Goal: Task Accomplishment & Management: Manage account settings

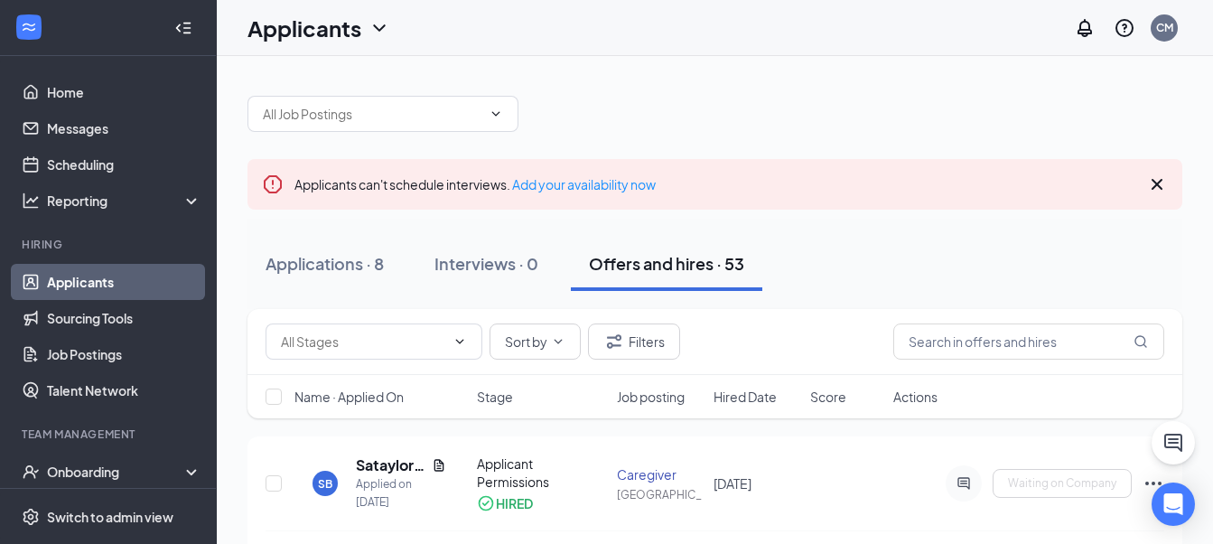
click at [1162, 181] on icon "Cross" at bounding box center [1157, 184] width 11 height 11
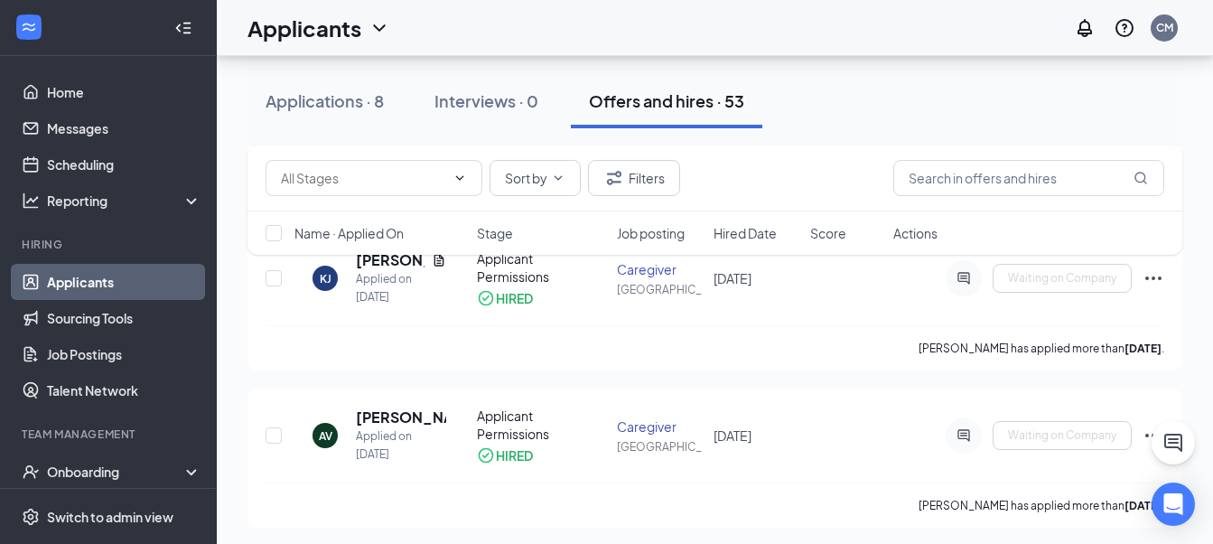
scroll to position [1988, 0]
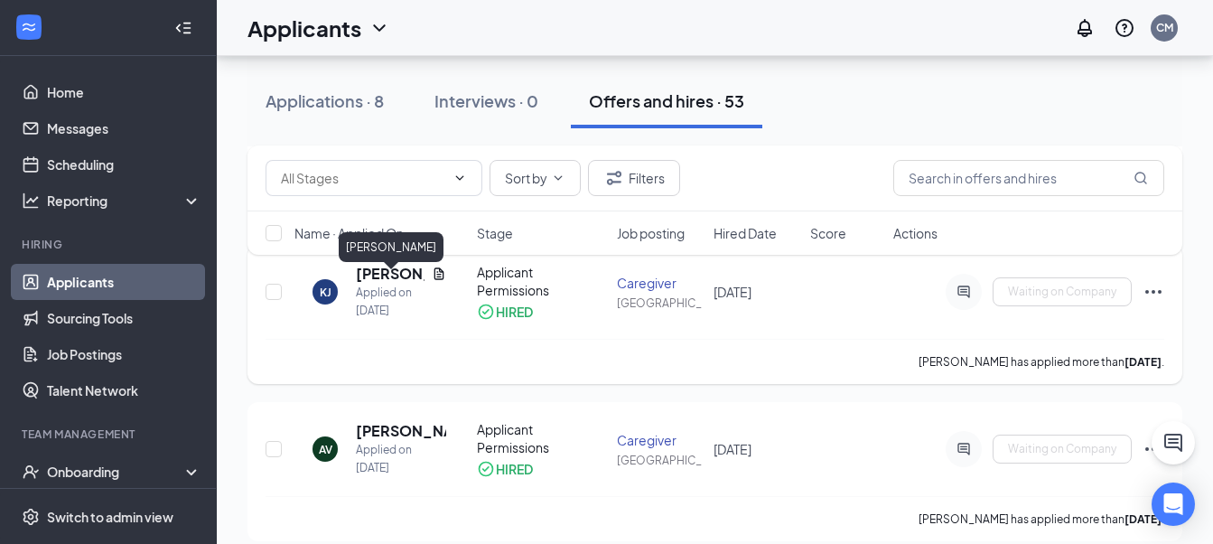
click at [374, 279] on h5 "[PERSON_NAME]" at bounding box center [390, 274] width 69 height 20
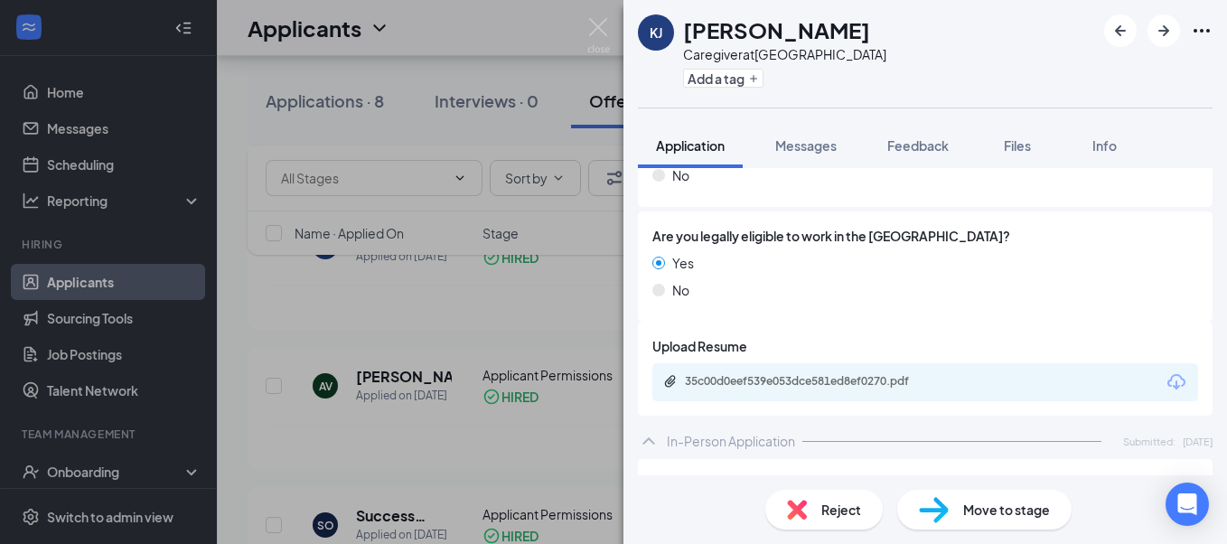
scroll to position [542, 0]
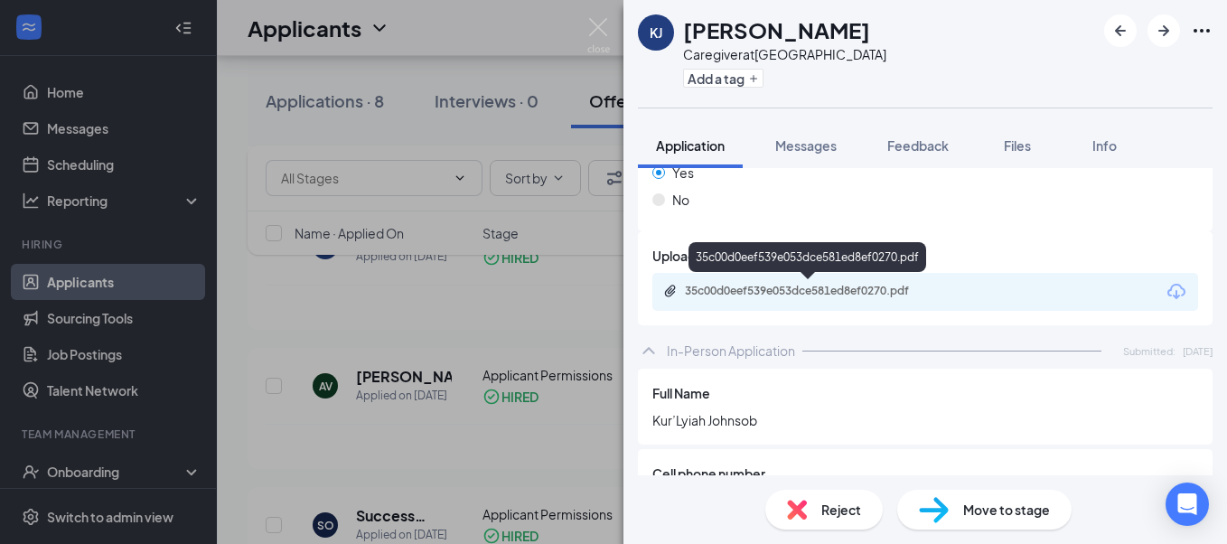
click at [828, 295] on div "35c00d0eef539e053dce581ed8ef0270.pdf" at bounding box center [811, 291] width 253 height 14
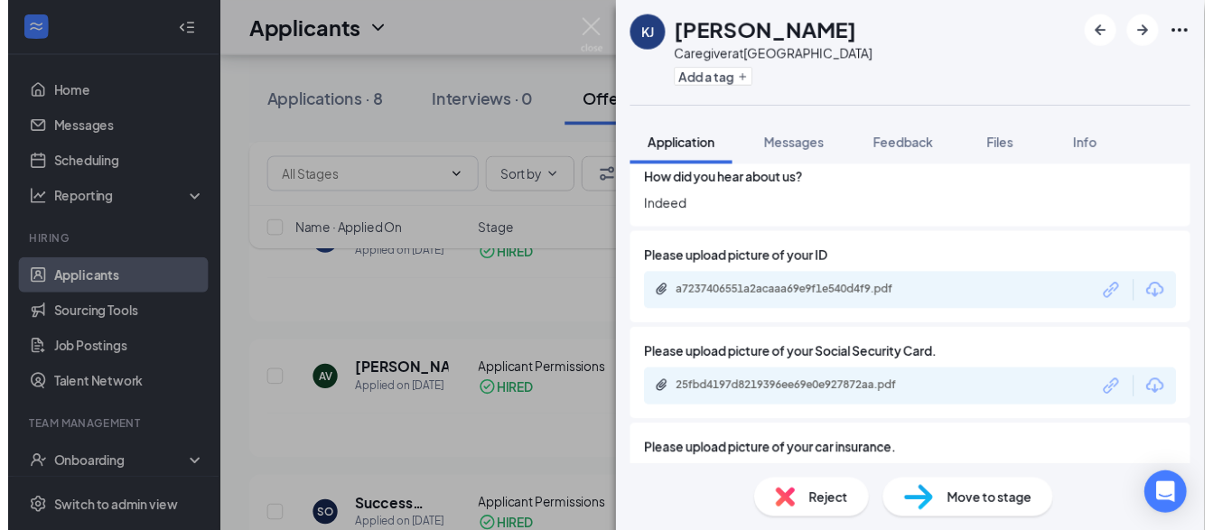
scroll to position [2349, 0]
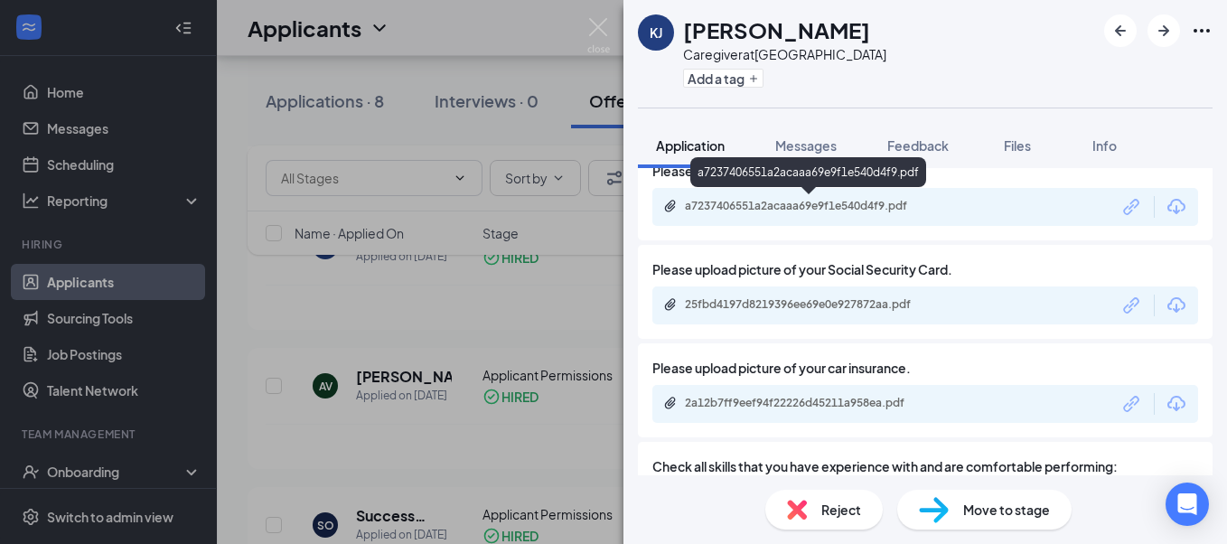
drag, startPoint x: 819, startPoint y: 193, endPoint x: 816, endPoint y: 207, distance: 13.8
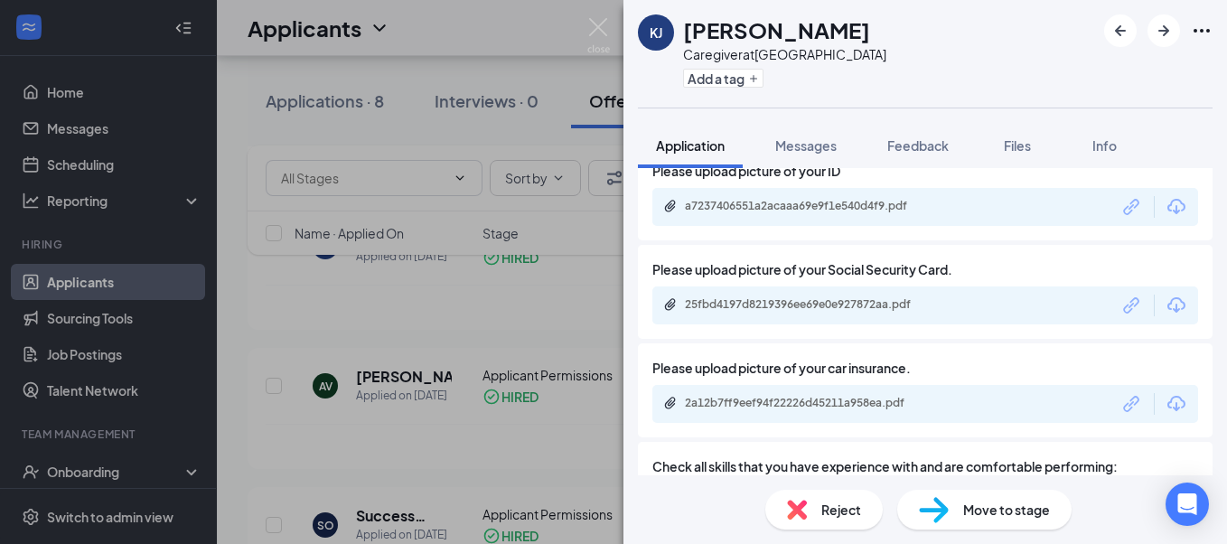
click at [810, 209] on div "a7237406551a2acaaa69e9f1e540d4f9.pdf" at bounding box center [811, 206] width 253 height 14
click at [600, 316] on div "[PERSON_NAME]’Lyiah [PERSON_NAME] Caregiver at [GEOGRAPHIC_DATA] Add a tag Appl…" at bounding box center [613, 272] width 1227 height 544
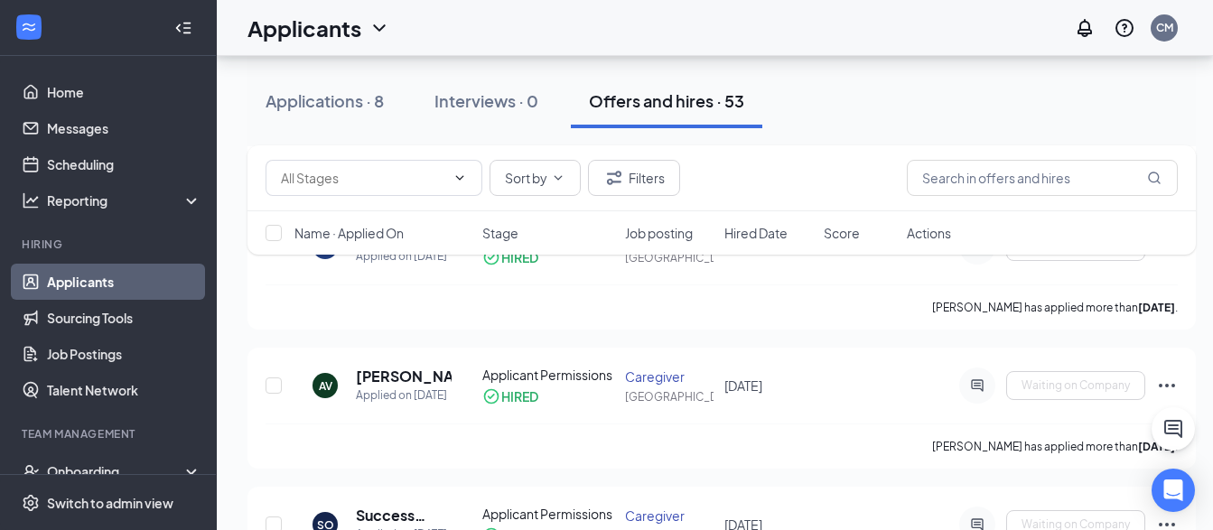
click at [669, 108] on div "Offers and hires · 53" at bounding box center [666, 100] width 155 height 23
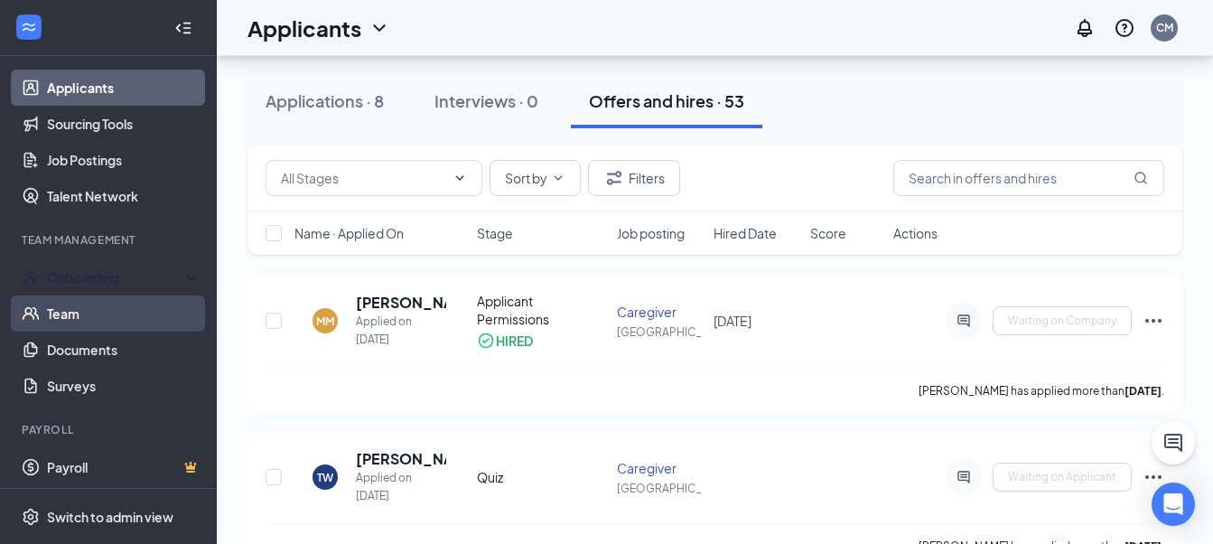
scroll to position [199, 0]
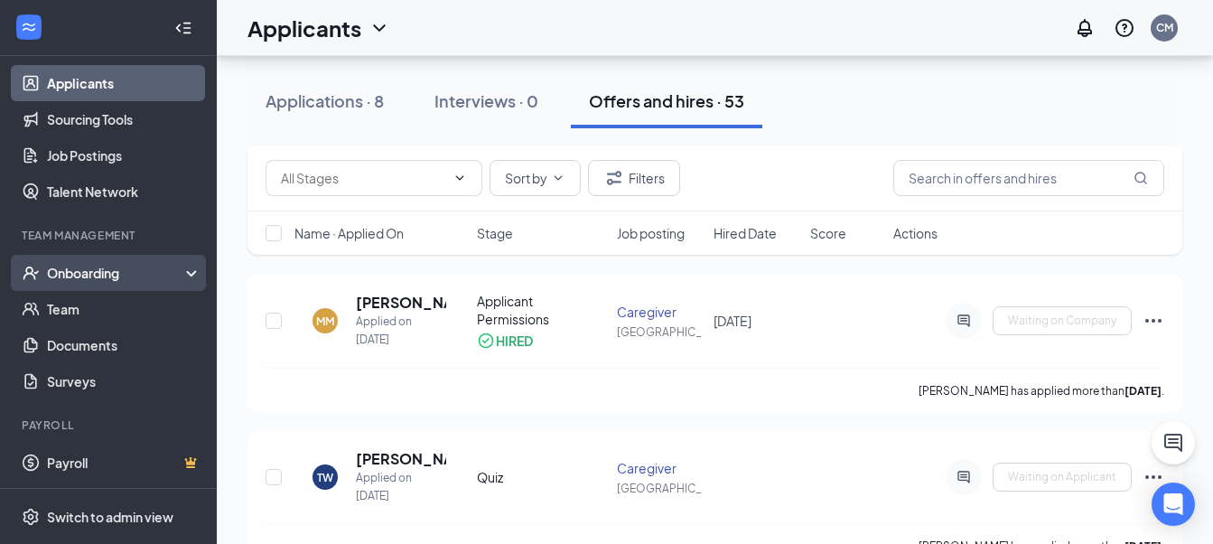
click at [82, 270] on div "Onboarding" at bounding box center [116, 273] width 139 height 18
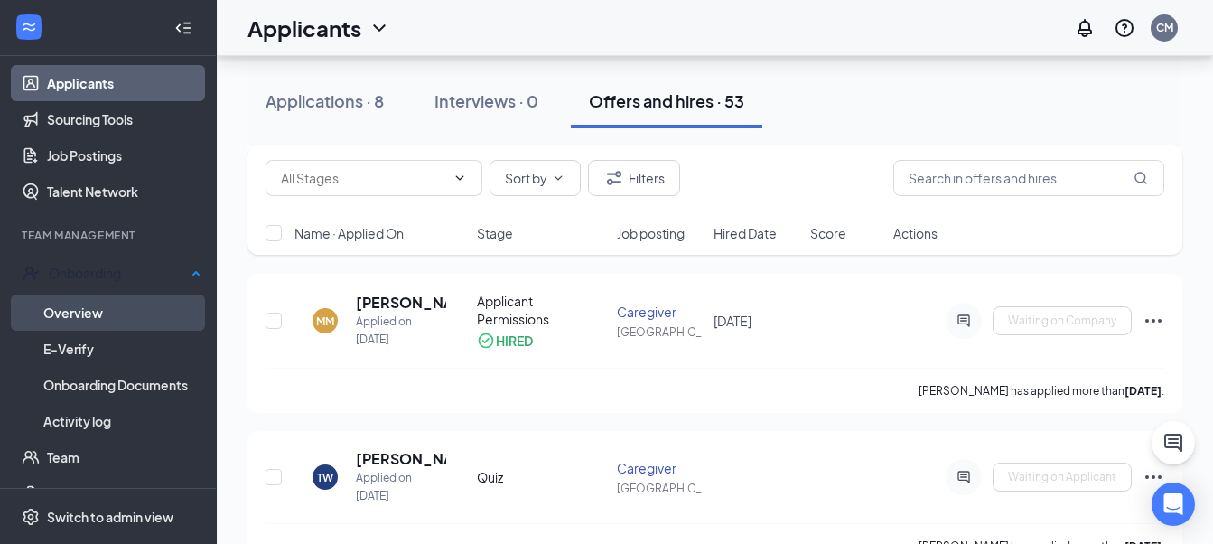
click at [90, 311] on link "Overview" at bounding box center [122, 313] width 158 height 36
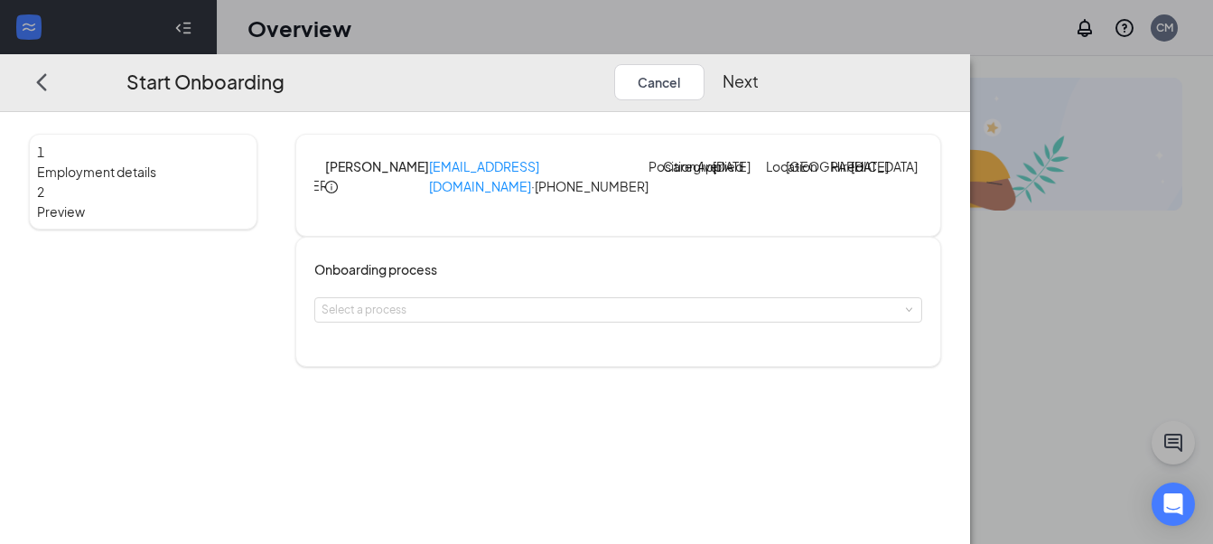
click at [338, 181] on icon "info-circle" at bounding box center [331, 187] width 13 height 13
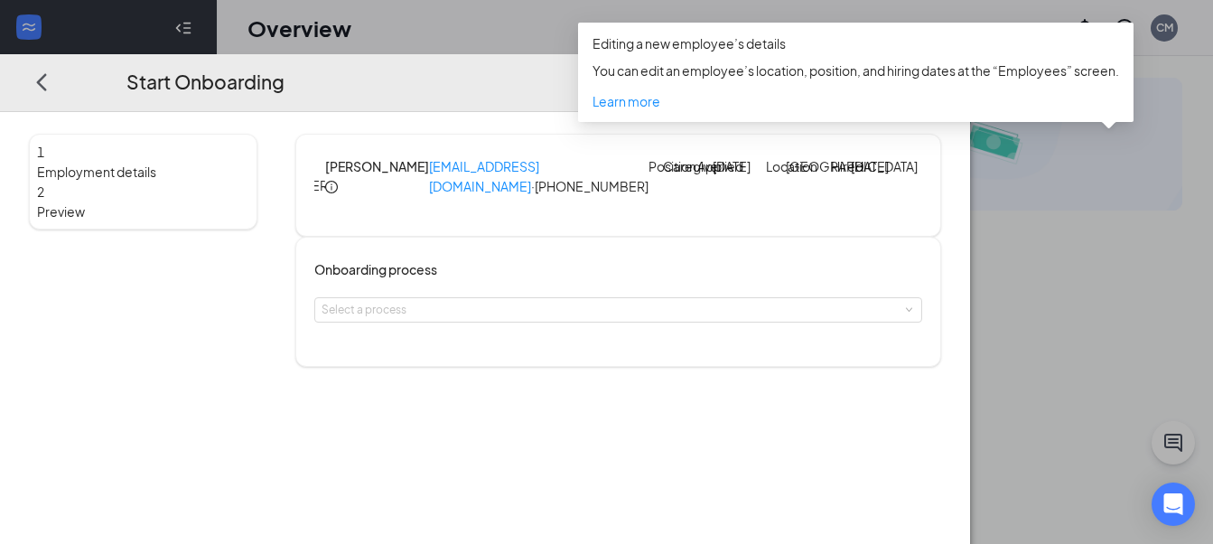
click at [922, 214] on div "Location [GEOGRAPHIC_DATA] Hired [DATE]" at bounding box center [844, 185] width 156 height 58
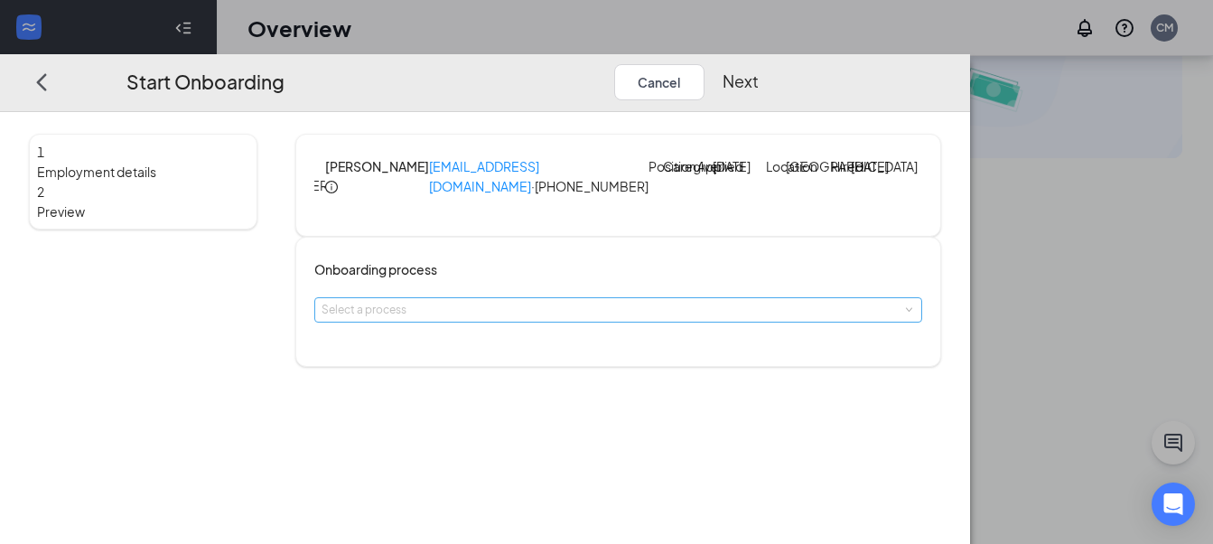
scroll to position [81, 0]
click at [209, 162] on span "Employment details" at bounding box center [143, 172] width 212 height 20
drag, startPoint x: 138, startPoint y: 192, endPoint x: 126, endPoint y: 192, distance: 12.6
click at [126, 201] on span "Preview" at bounding box center [143, 211] width 212 height 20
click at [705, 64] on button "Cancel" at bounding box center [659, 82] width 90 height 36
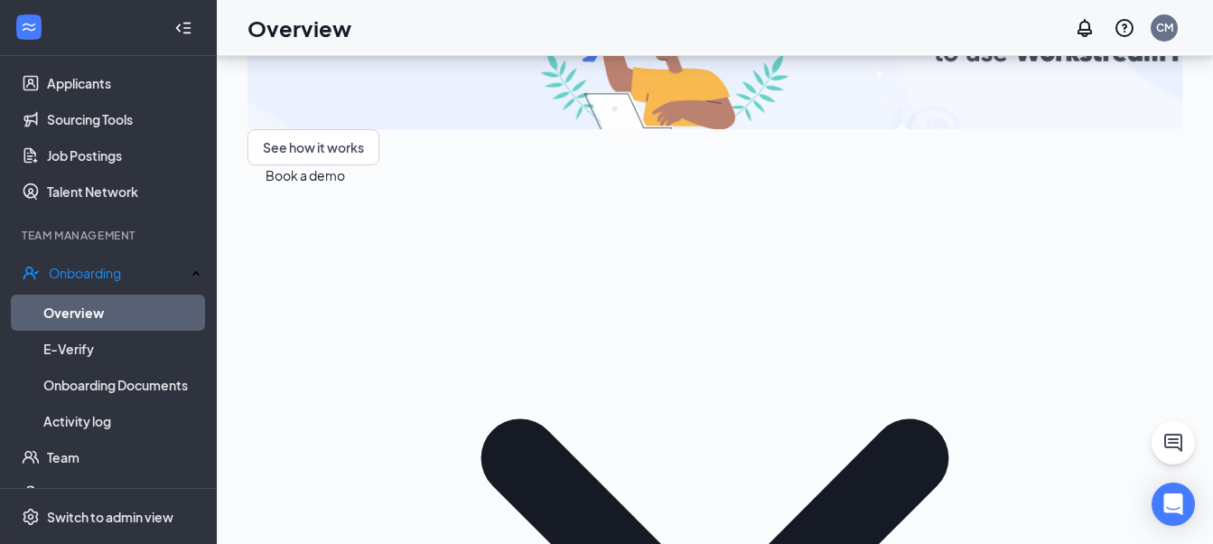
scroll to position [180, 0]
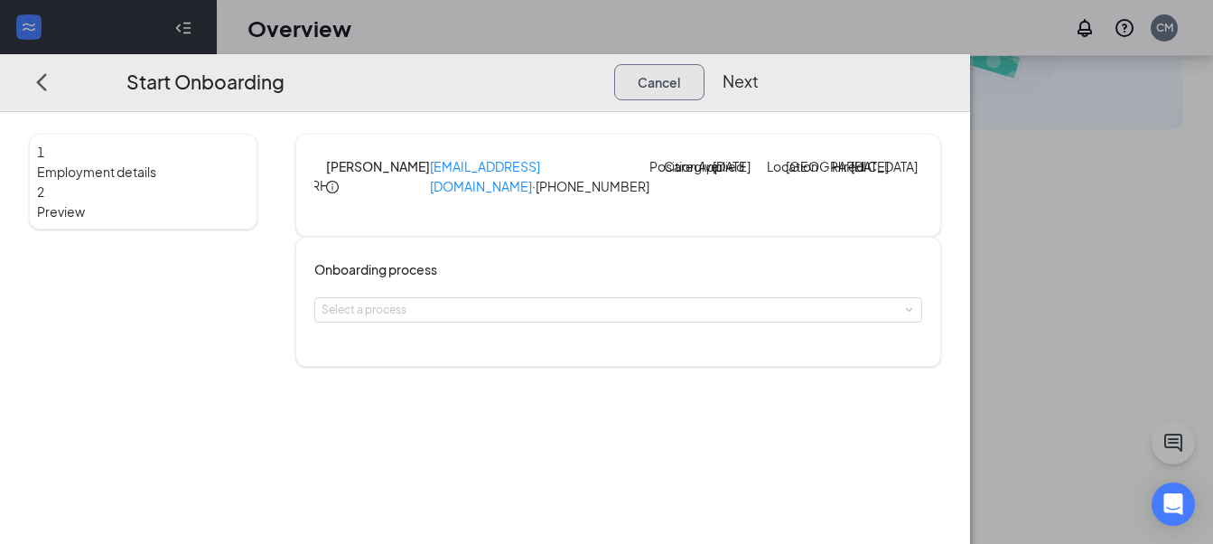
click at [705, 64] on button "Cancel" at bounding box center [659, 82] width 90 height 36
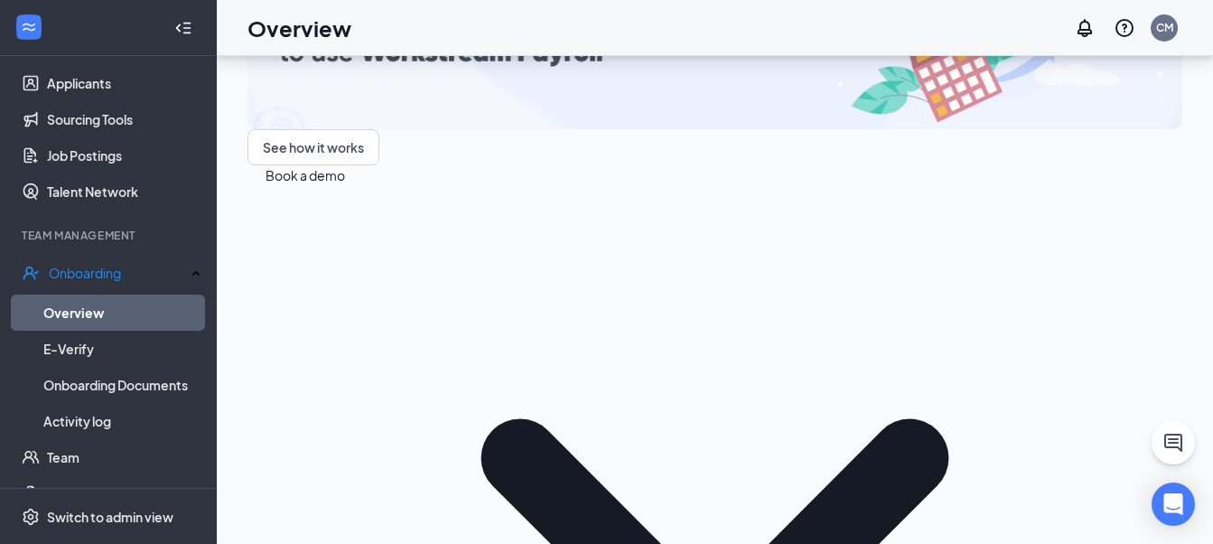
scroll to position [632, 0]
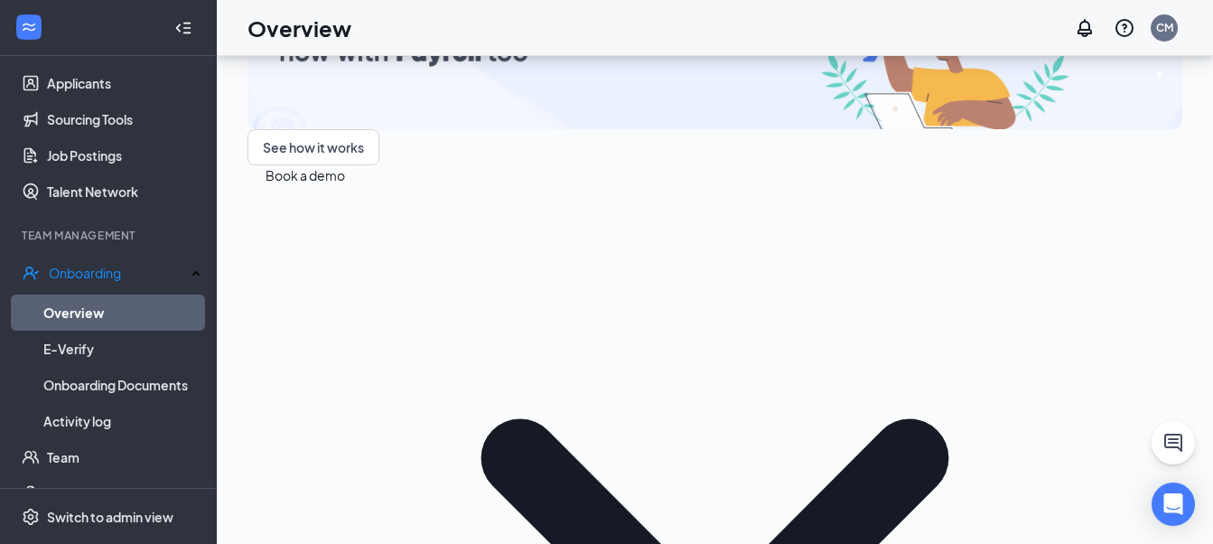
scroll to position [434, 0]
click at [1128, 429] on div "Expand popout" at bounding box center [1092, 438] width 91 height 20
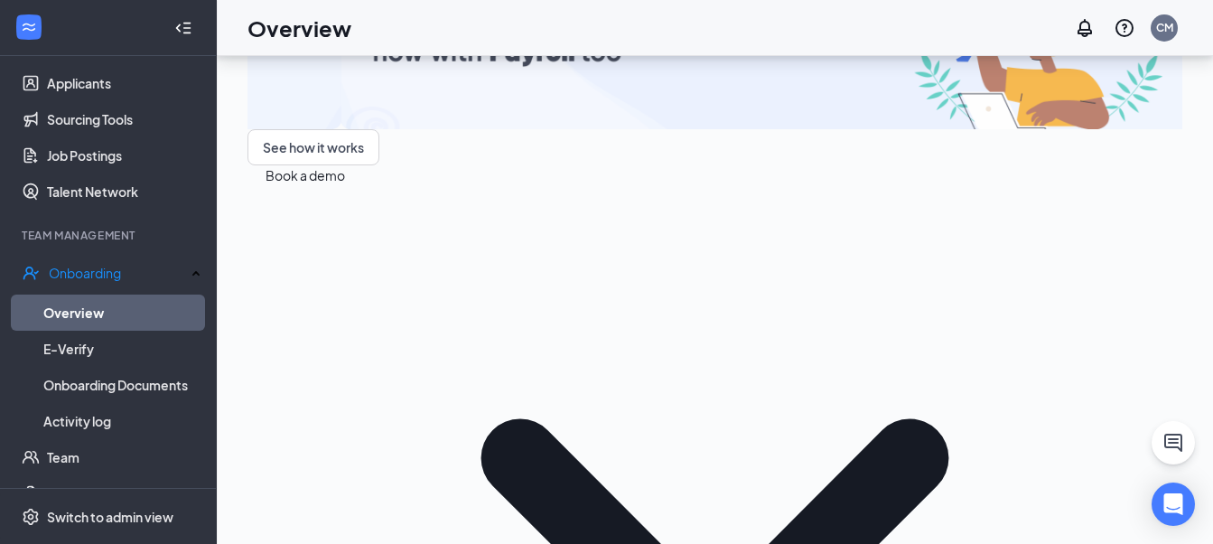
scroll to position [0, 0]
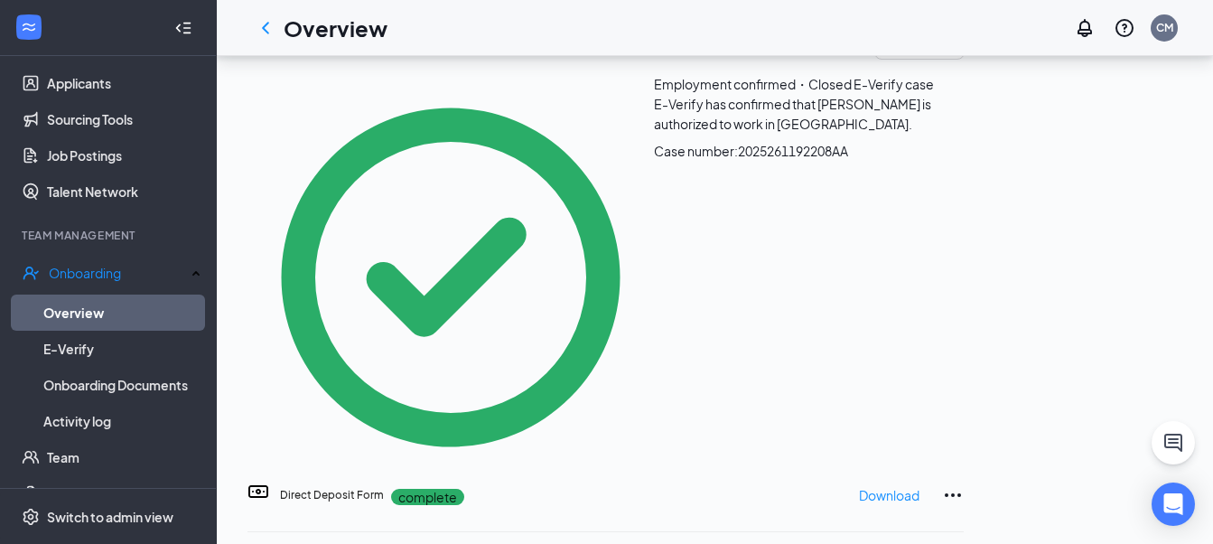
scroll to position [813, 0]
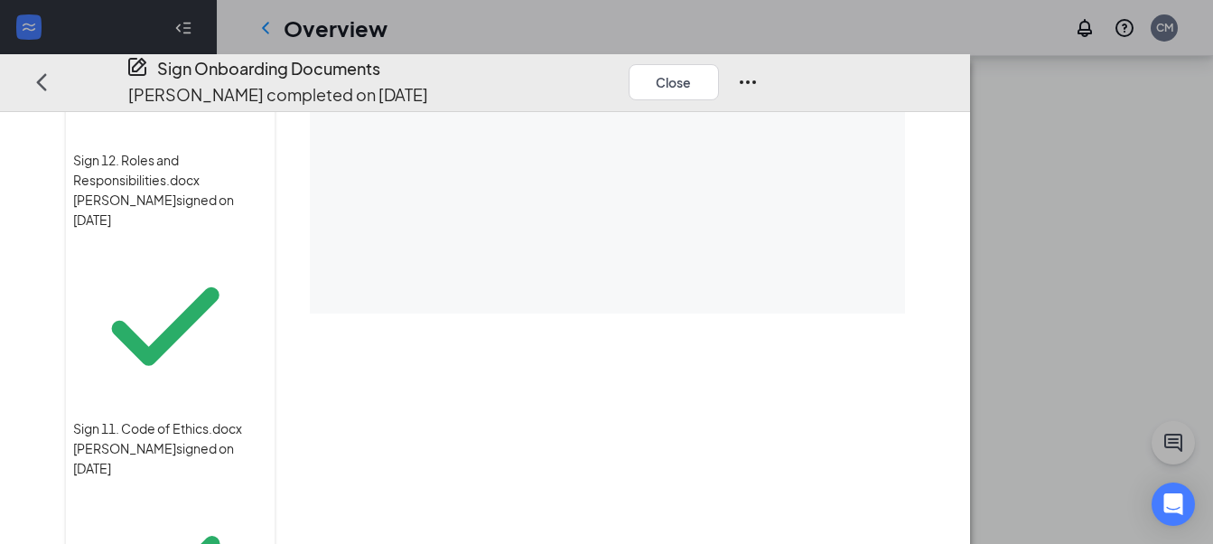
scroll to position [181, 0]
